Goal: Obtain resource: Download file/media

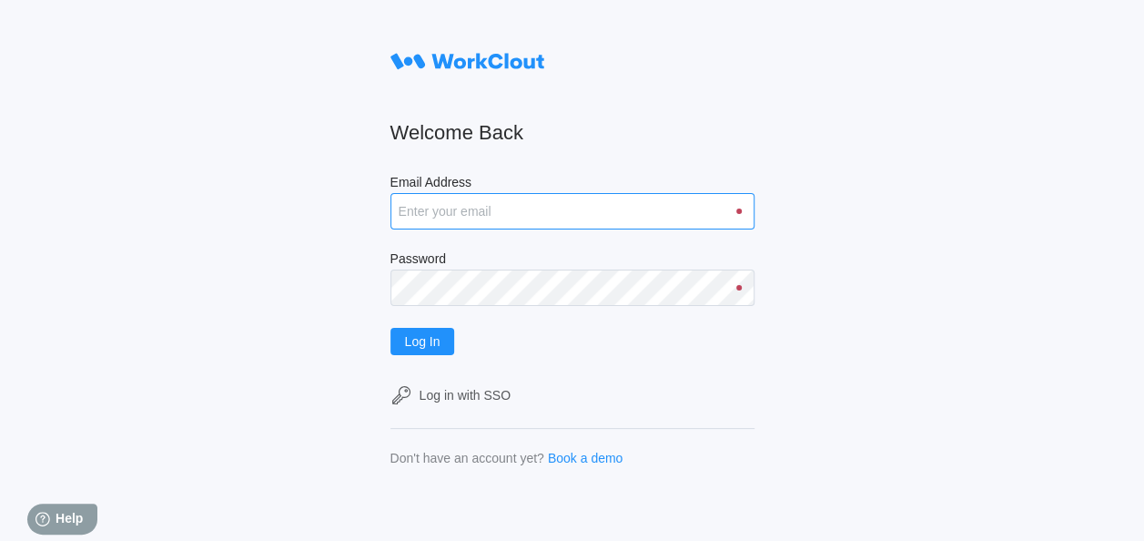
click at [449, 215] on input "Email Address" at bounding box center [573, 211] width 364 height 36
type input "rtucker@mailinator.com"
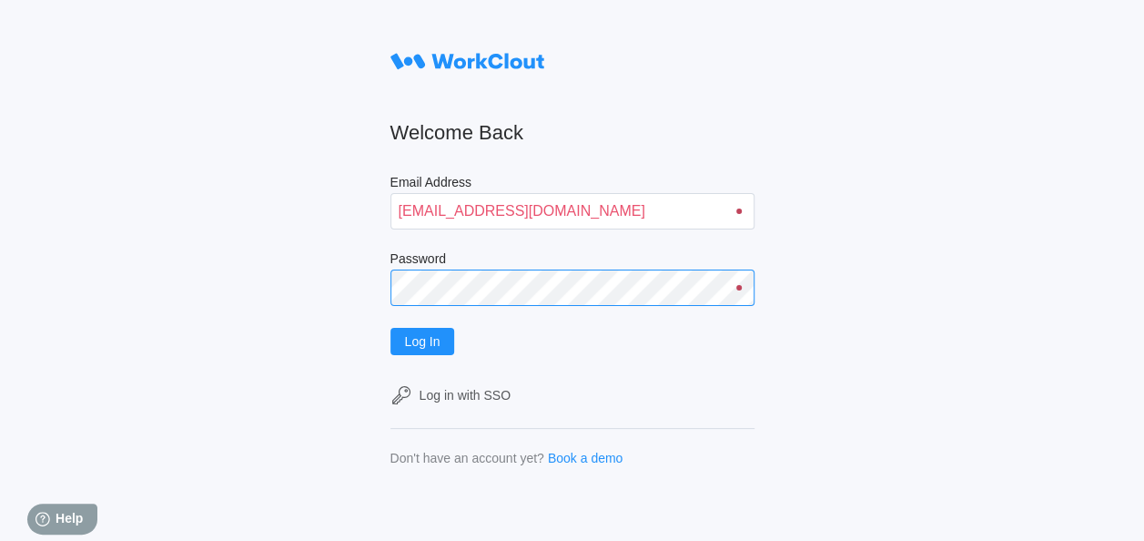
click at [391, 328] on button "Log In" at bounding box center [423, 341] width 65 height 27
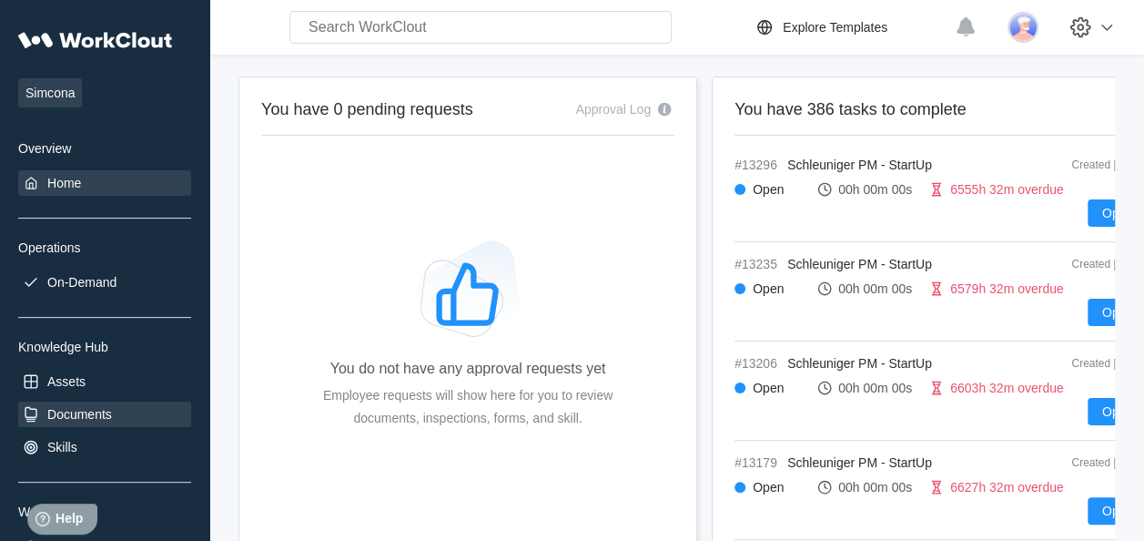
click at [75, 417] on div "Documents" at bounding box center [79, 414] width 65 height 15
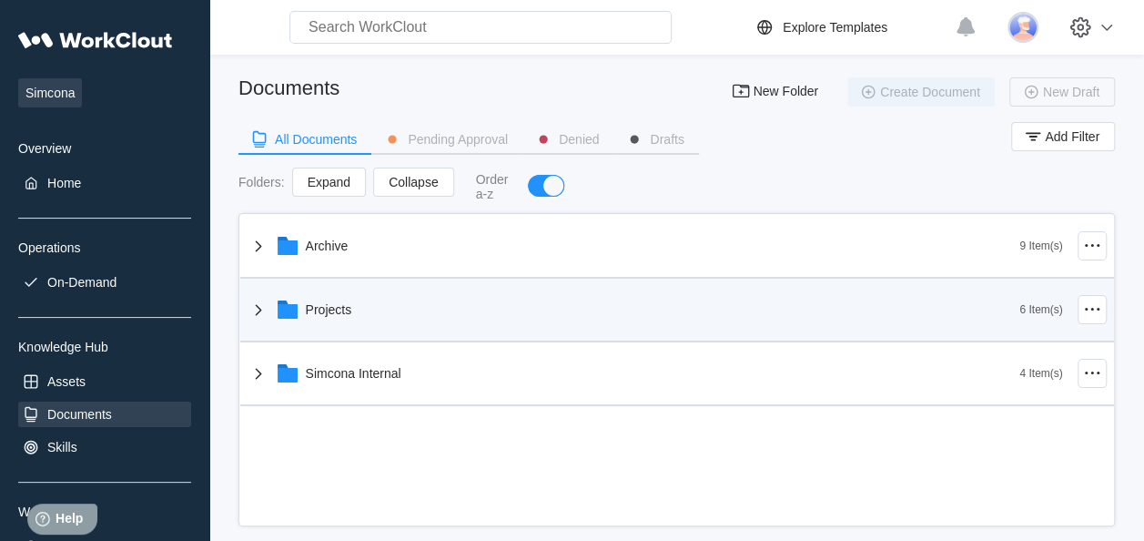
click at [340, 320] on div "Projects" at bounding box center [634, 309] width 773 height 47
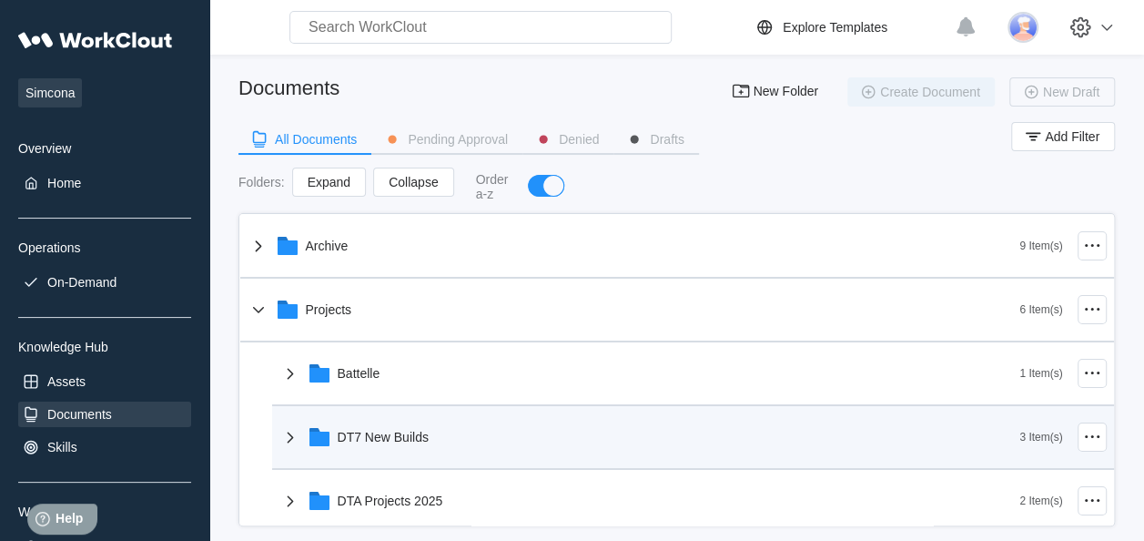
click at [357, 439] on div "DT7 New Builds" at bounding box center [383, 437] width 91 height 15
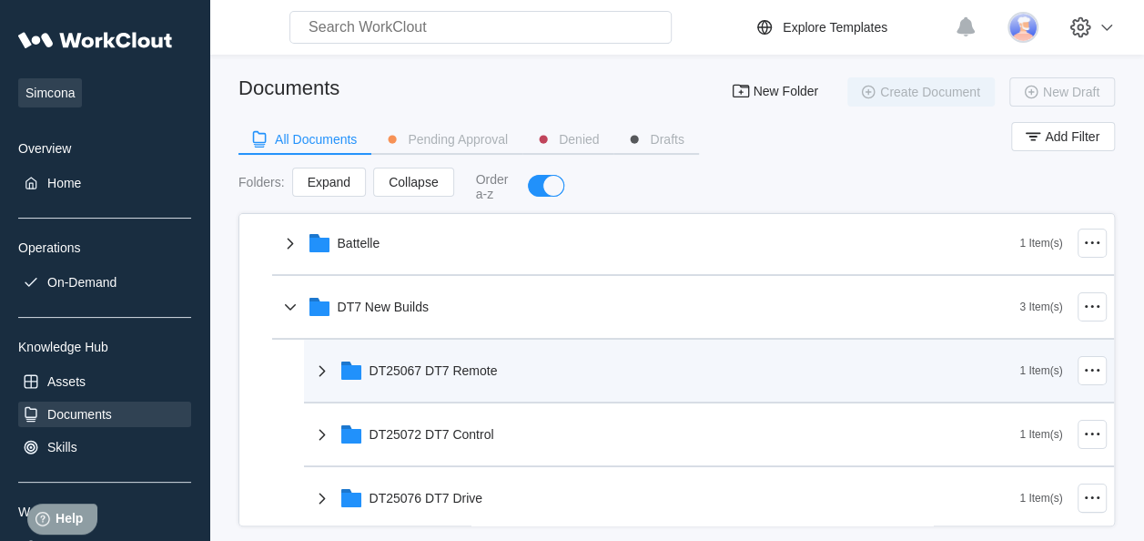
scroll to position [131, 0]
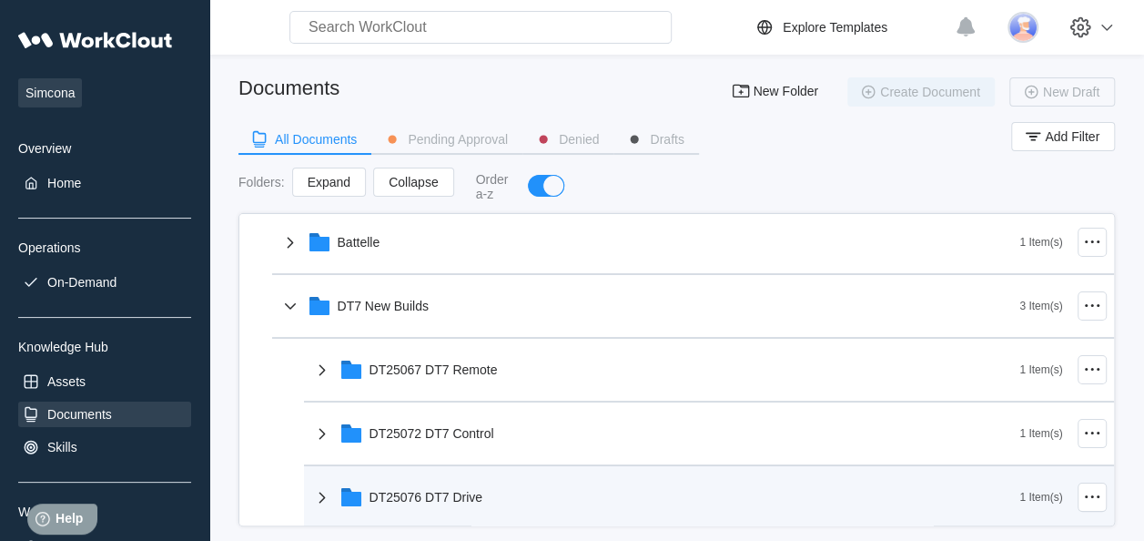
click at [449, 501] on div "DT25076 DT7 Drive" at bounding box center [427, 497] width 114 height 15
click at [447, 490] on div "DT25076 DT7 Drive" at bounding box center [427, 497] width 114 height 15
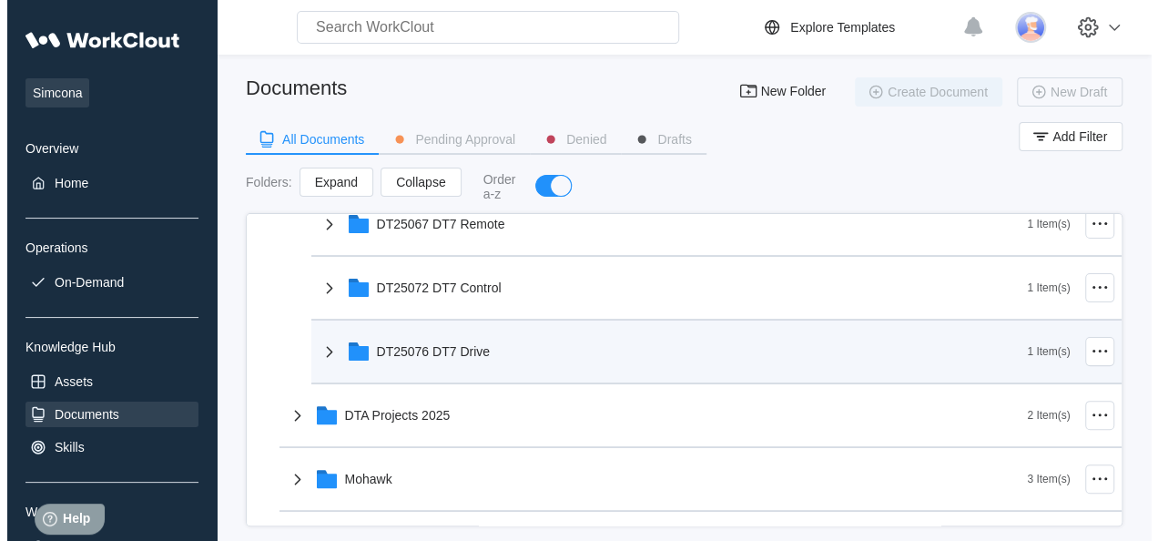
scroll to position [280, 0]
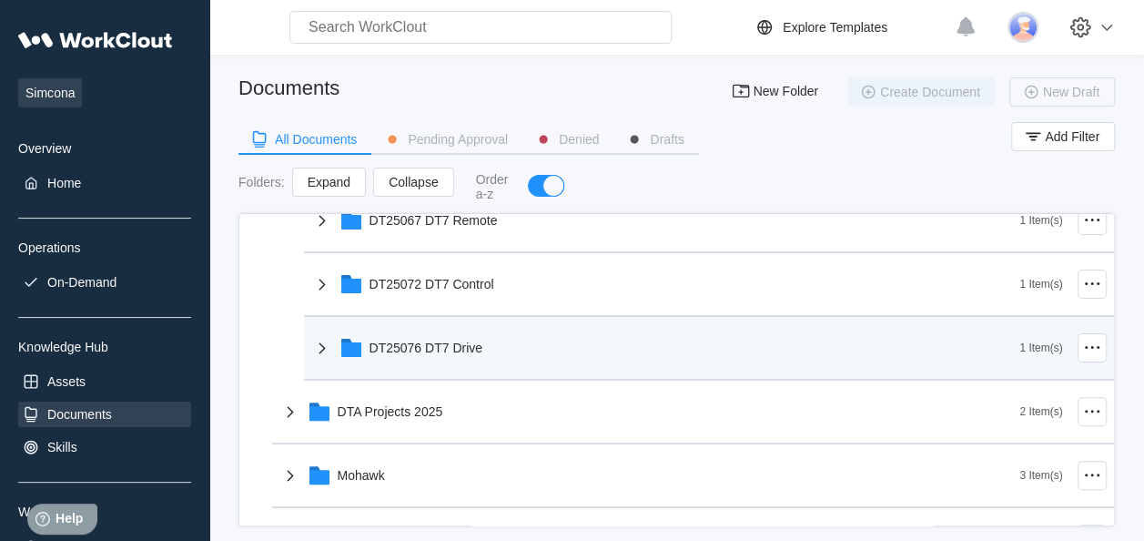
click at [388, 349] on div "DT25076 DT7 Drive" at bounding box center [427, 347] width 114 height 15
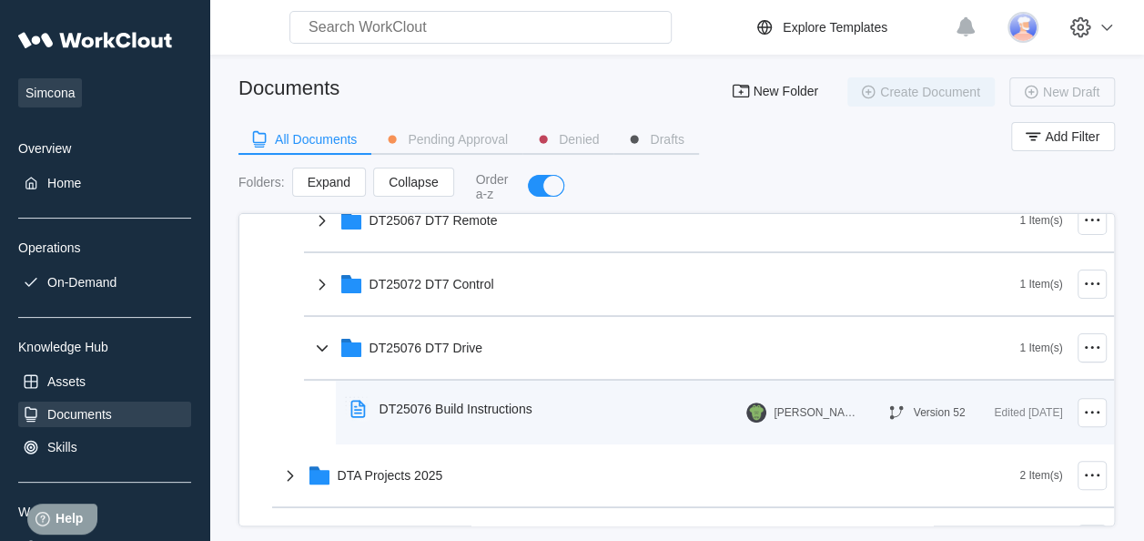
click at [437, 416] on div "DT25076 Build Instructions" at bounding box center [445, 409] width 204 height 42
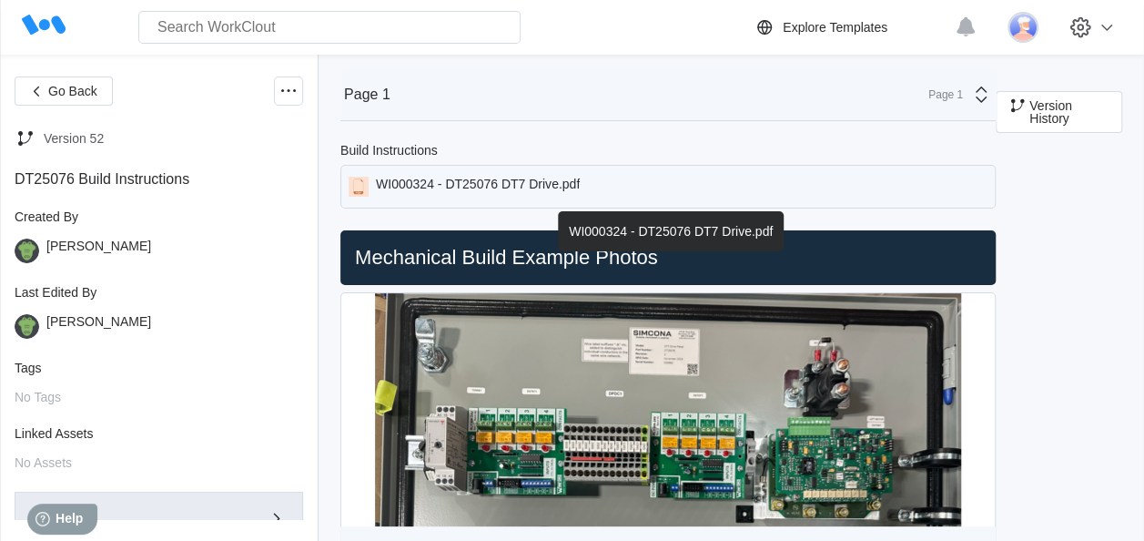
click at [505, 187] on div "WI000324 - DT25076 DT7 Drive.pdf" at bounding box center [478, 187] width 204 height 20
